Goal: Check status: Check status

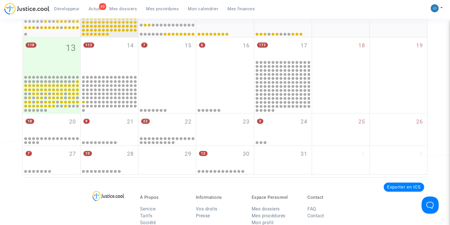
scroll to position [257, 0]
click at [128, 11] on span "Mes dossiers" at bounding box center [123, 8] width 28 height 5
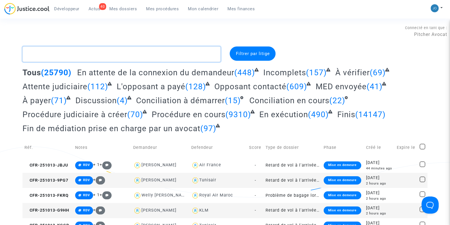
click at [76, 57] on textarea at bounding box center [122, 53] width 198 height 15
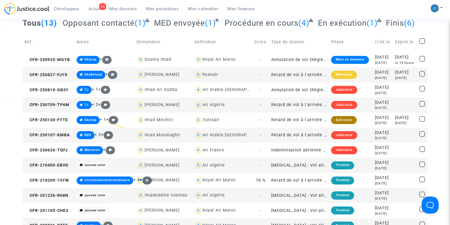
scroll to position [50, 0]
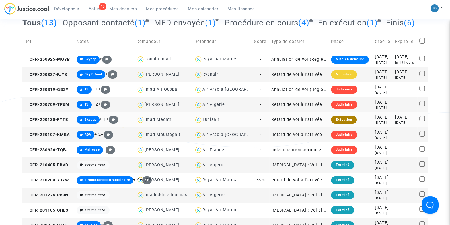
type textarea "imad"
click at [397, 116] on div "[DATE]" at bounding box center [405, 117] width 20 height 6
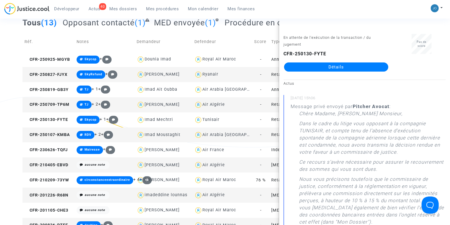
click at [338, 65] on link "Détails" at bounding box center [336, 66] width 104 height 9
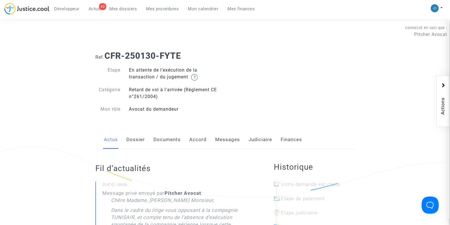
click at [258, 137] on link "Judiciaire" at bounding box center [261, 139] width 24 height 19
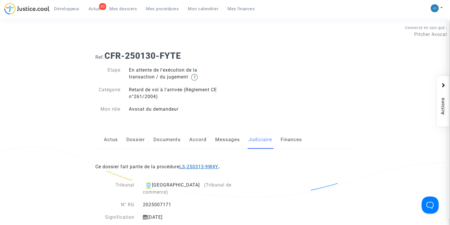
click at [196, 165] on link "LS-250313-9W4Y" at bounding box center [198, 166] width 39 height 5
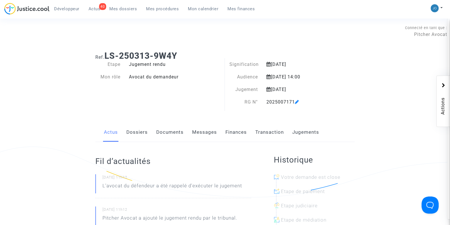
click at [357, 46] on div "Connecté en tant que : Pitcher Avocat" at bounding box center [223, 40] width 447 height 14
